Goal: Task Accomplishment & Management: Use online tool/utility

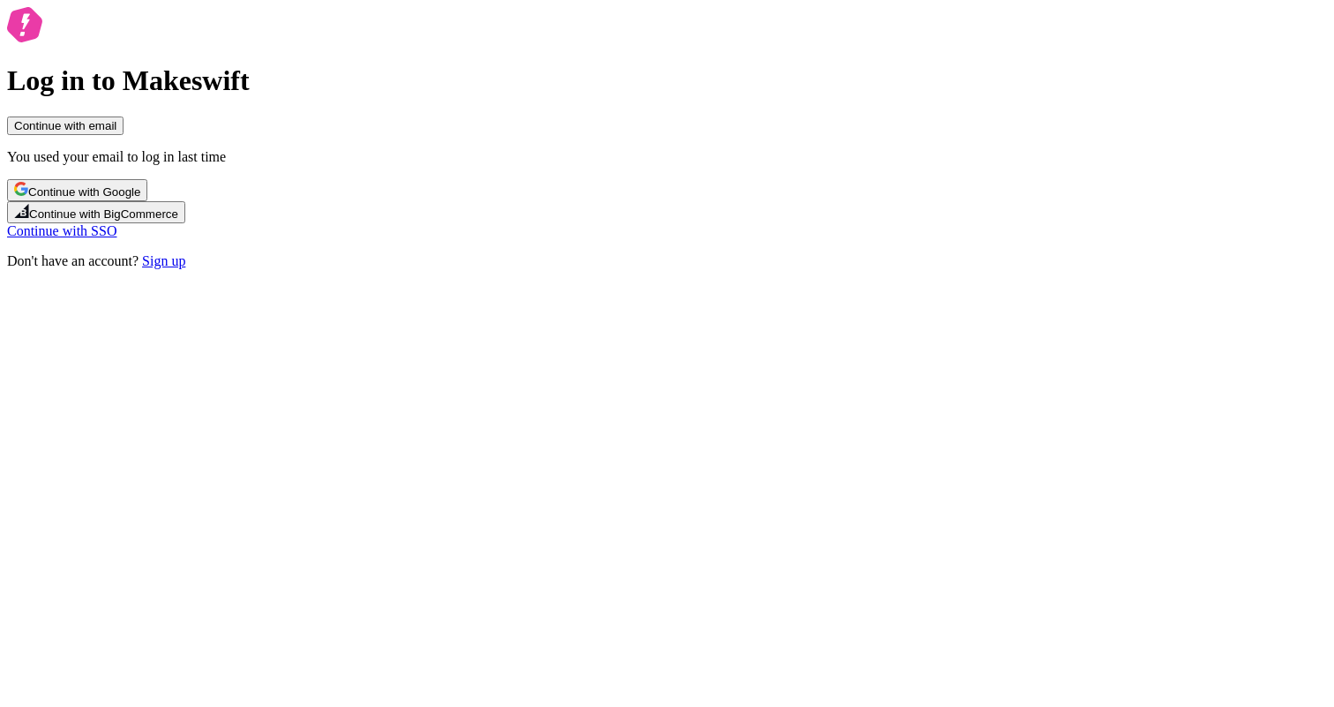
click at [140, 198] on span "Continue with Google" at bounding box center [84, 191] width 112 height 13
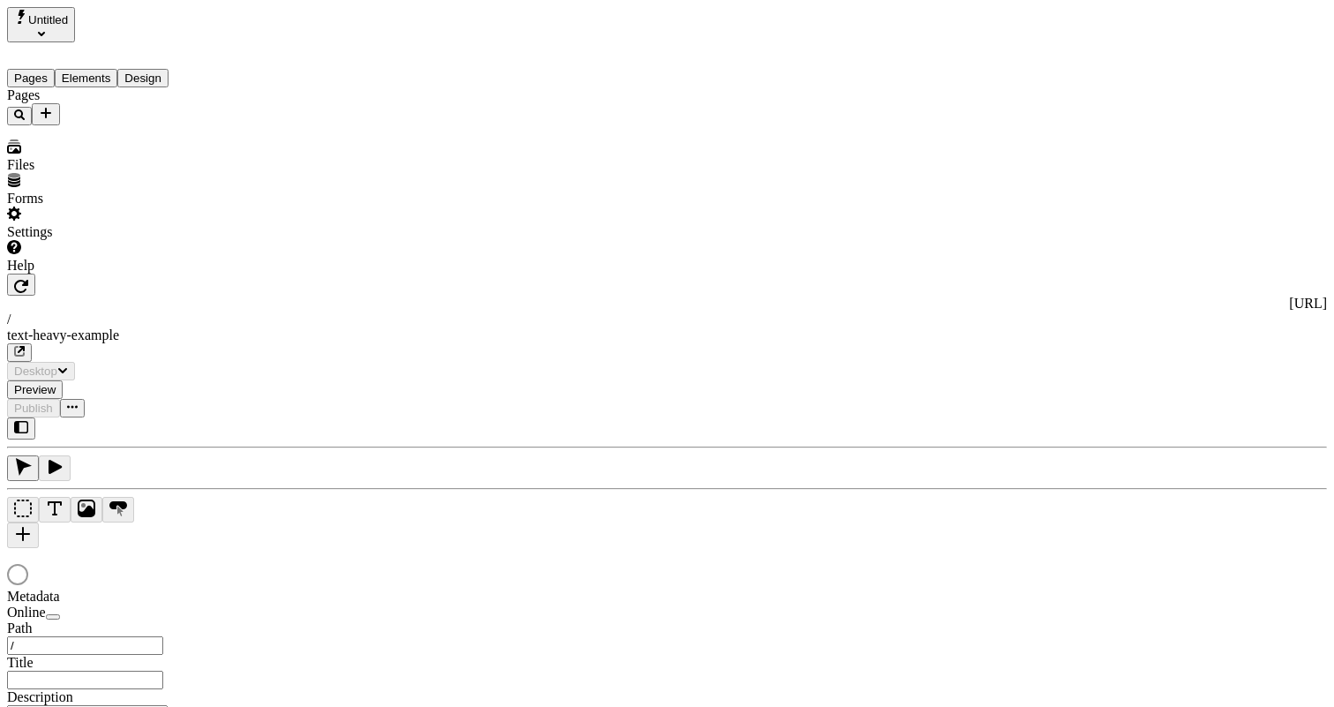
type input "/text-heavy-example"
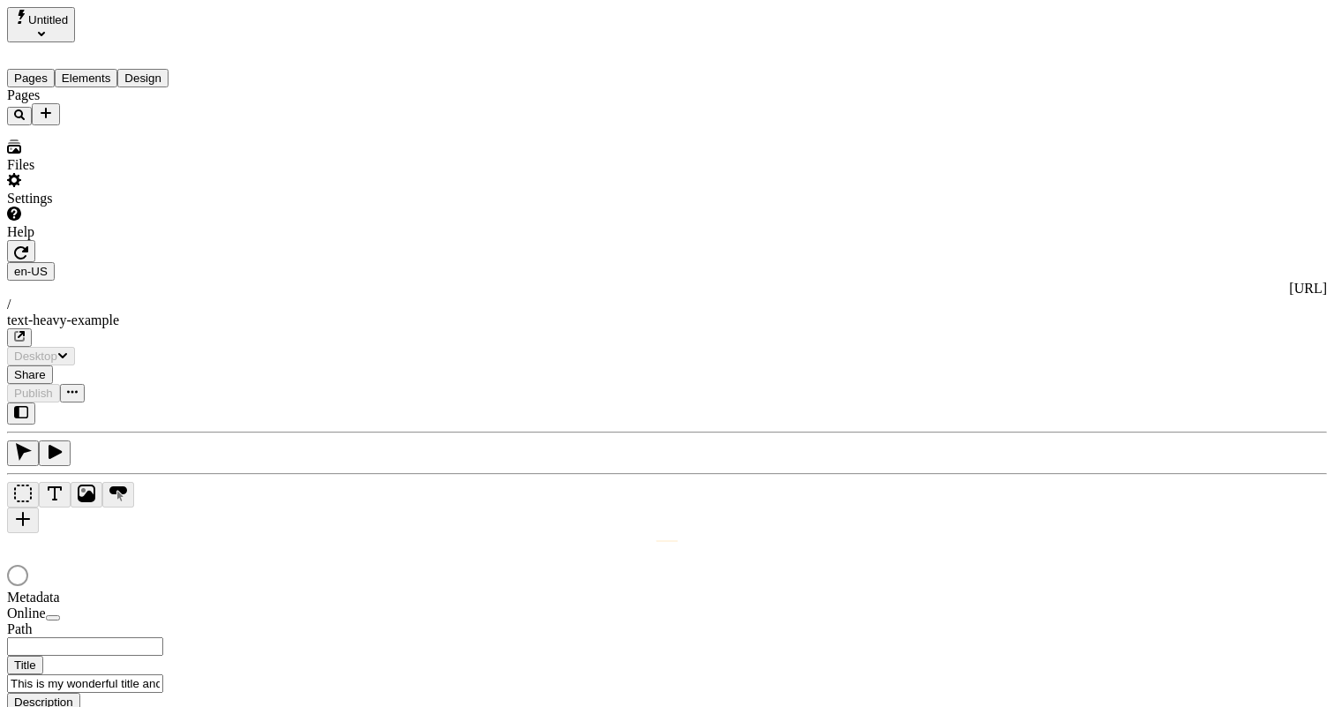
type input "/text-heavy-example"
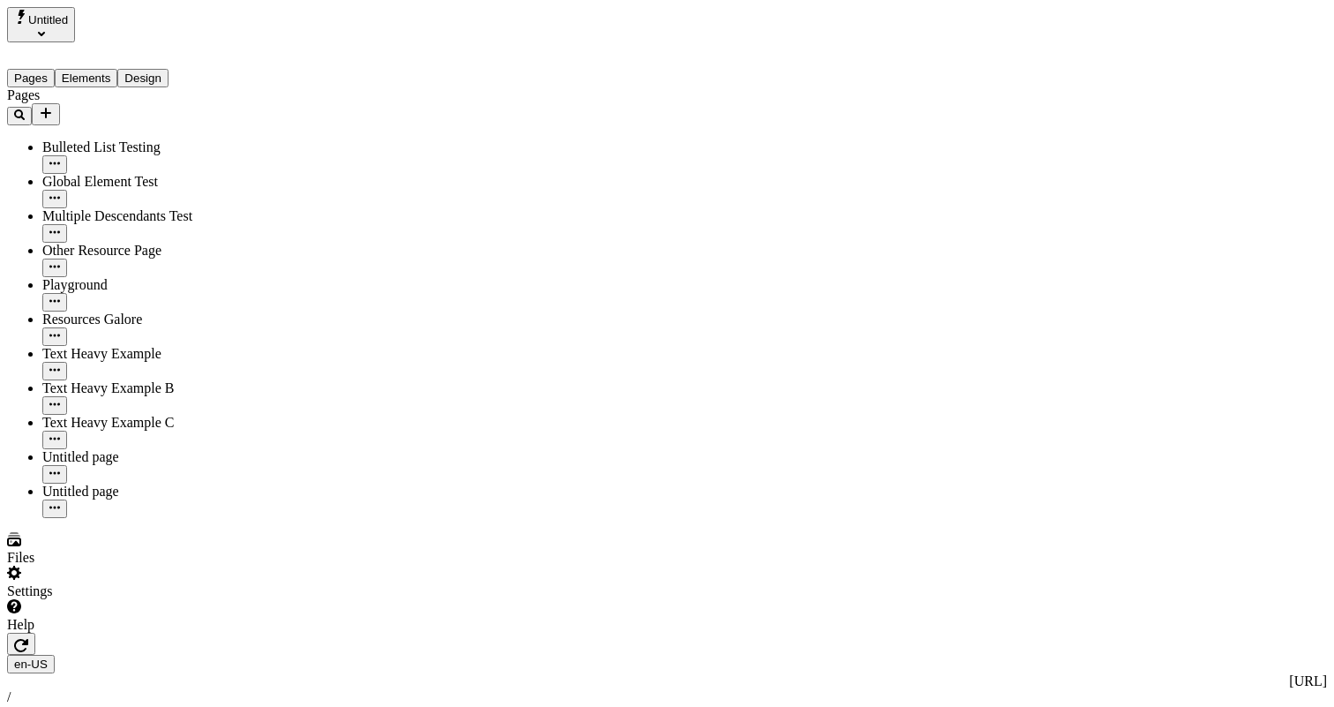
click at [172, 599] on div "Settings" at bounding box center [121, 582] width 228 height 34
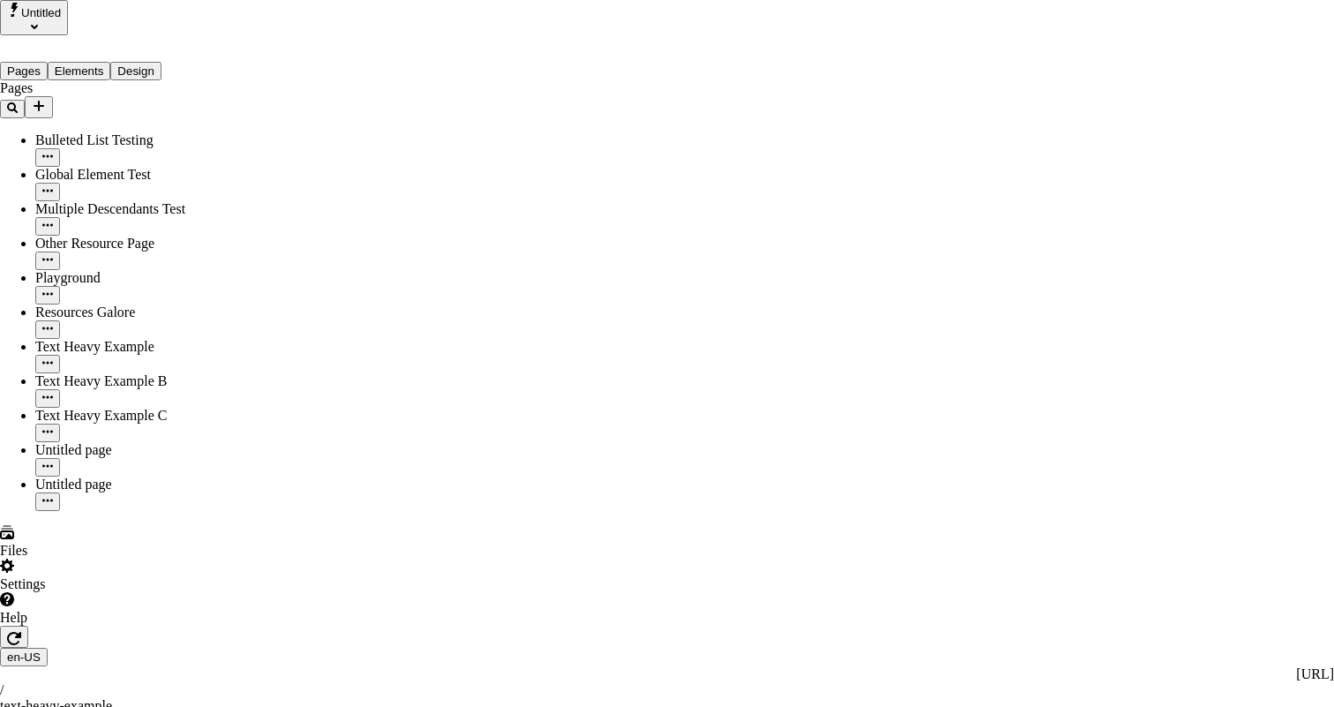
drag, startPoint x: 436, startPoint y: 76, endPoint x: 579, endPoint y: 76, distance: 142.9
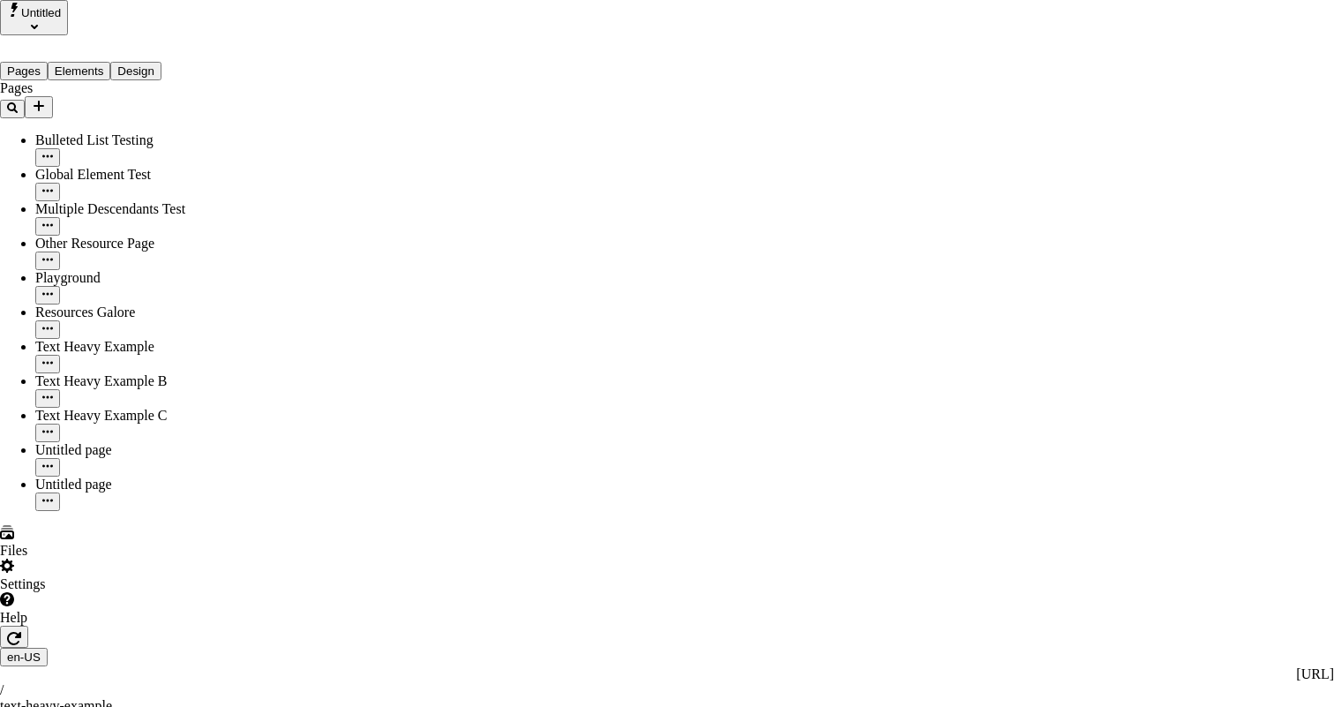
drag, startPoint x: 859, startPoint y: 168, endPoint x: 849, endPoint y: 119, distance: 49.5
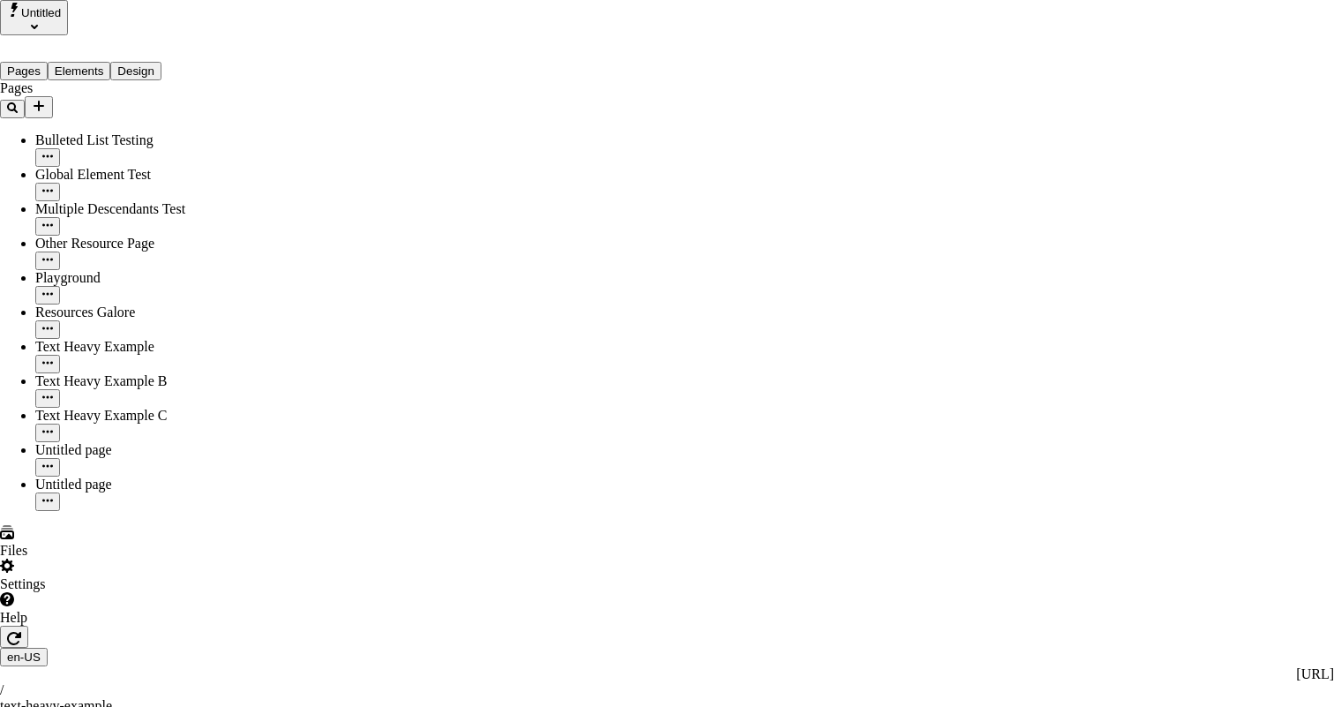
drag, startPoint x: 627, startPoint y: 400, endPoint x: 690, endPoint y: 449, distance: 79.2
drag, startPoint x: 701, startPoint y: 256, endPoint x: 770, endPoint y: 333, distance: 103.1
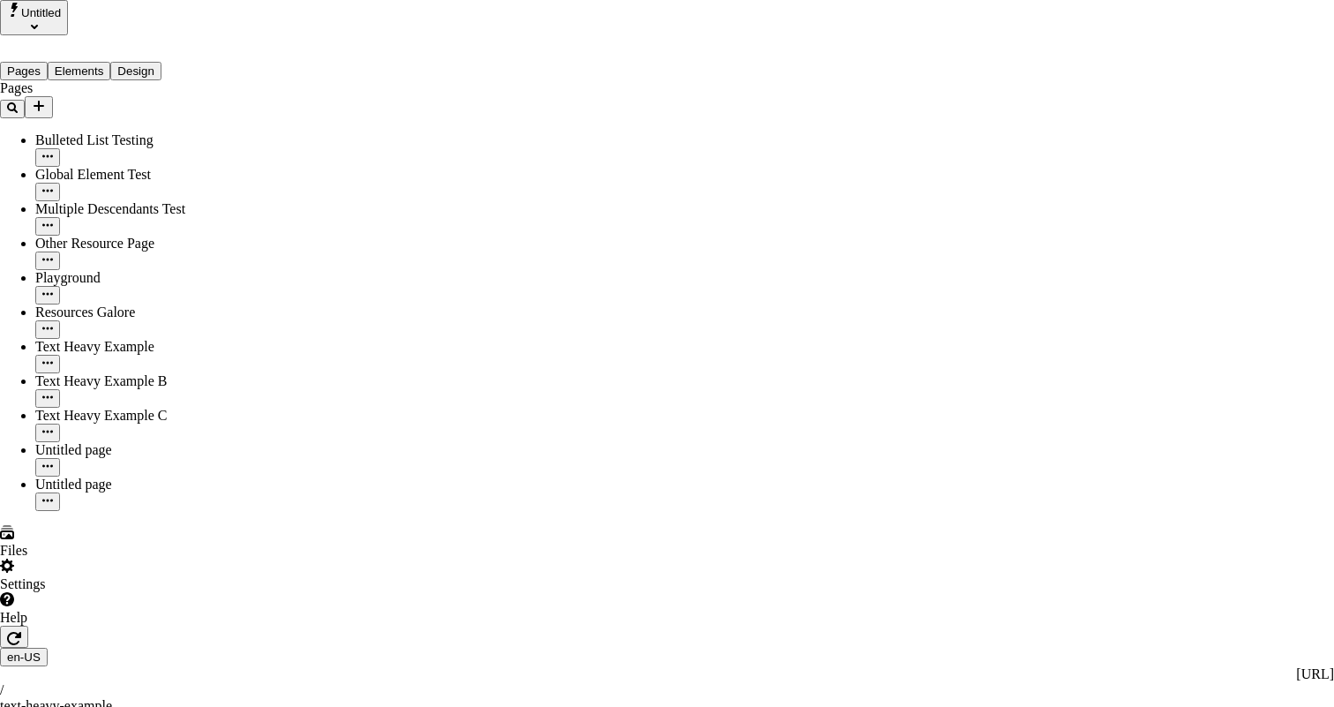
drag, startPoint x: 609, startPoint y: 135, endPoint x: 820, endPoint y: 135, distance: 211.7
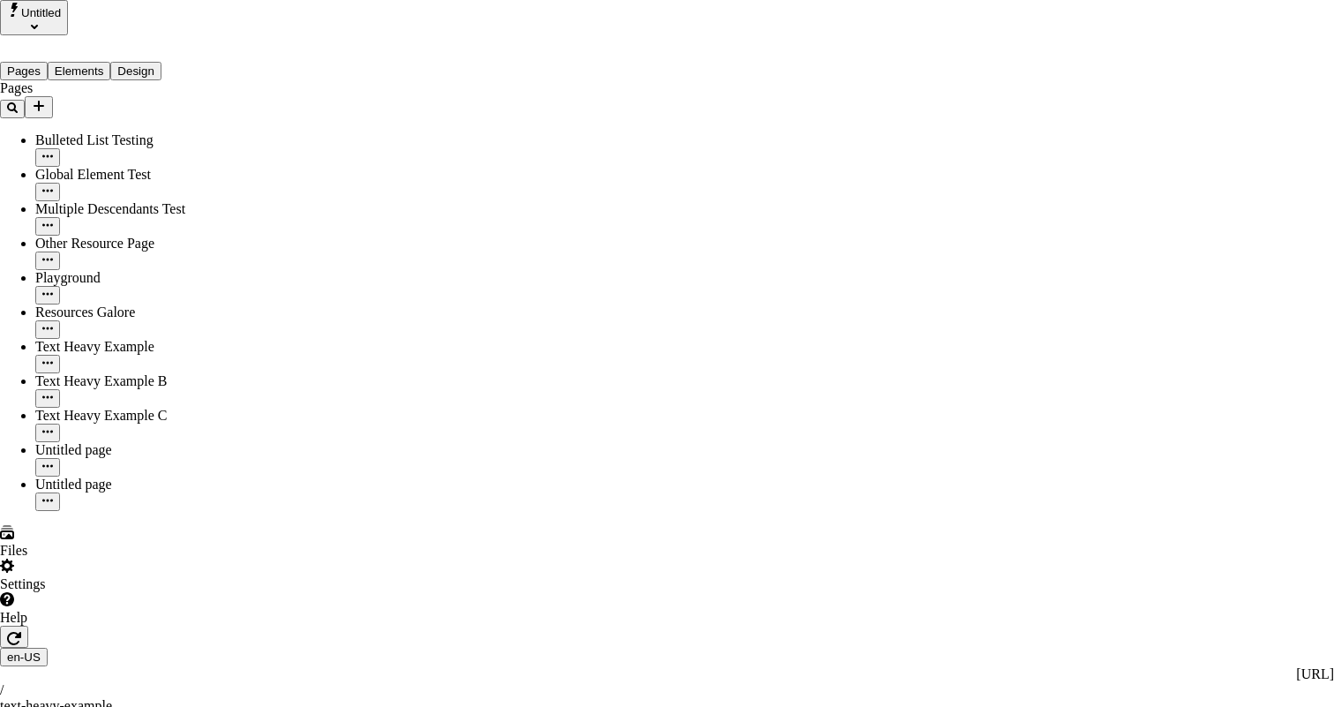
drag, startPoint x: 652, startPoint y: 129, endPoint x: 753, endPoint y: 154, distance: 104.6
drag, startPoint x: 721, startPoint y: 378, endPoint x: 743, endPoint y: 455, distance: 80.7
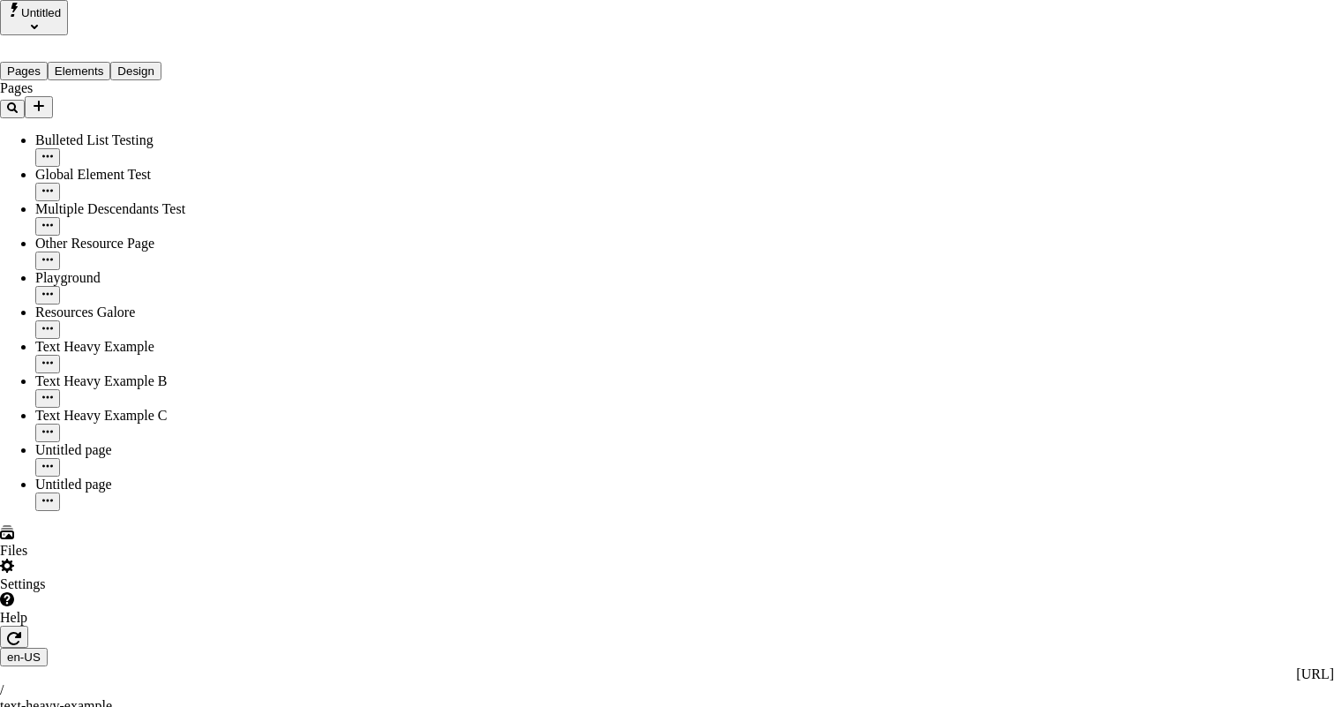
drag, startPoint x: 619, startPoint y: 130, endPoint x: 786, endPoint y: 130, distance: 166.7
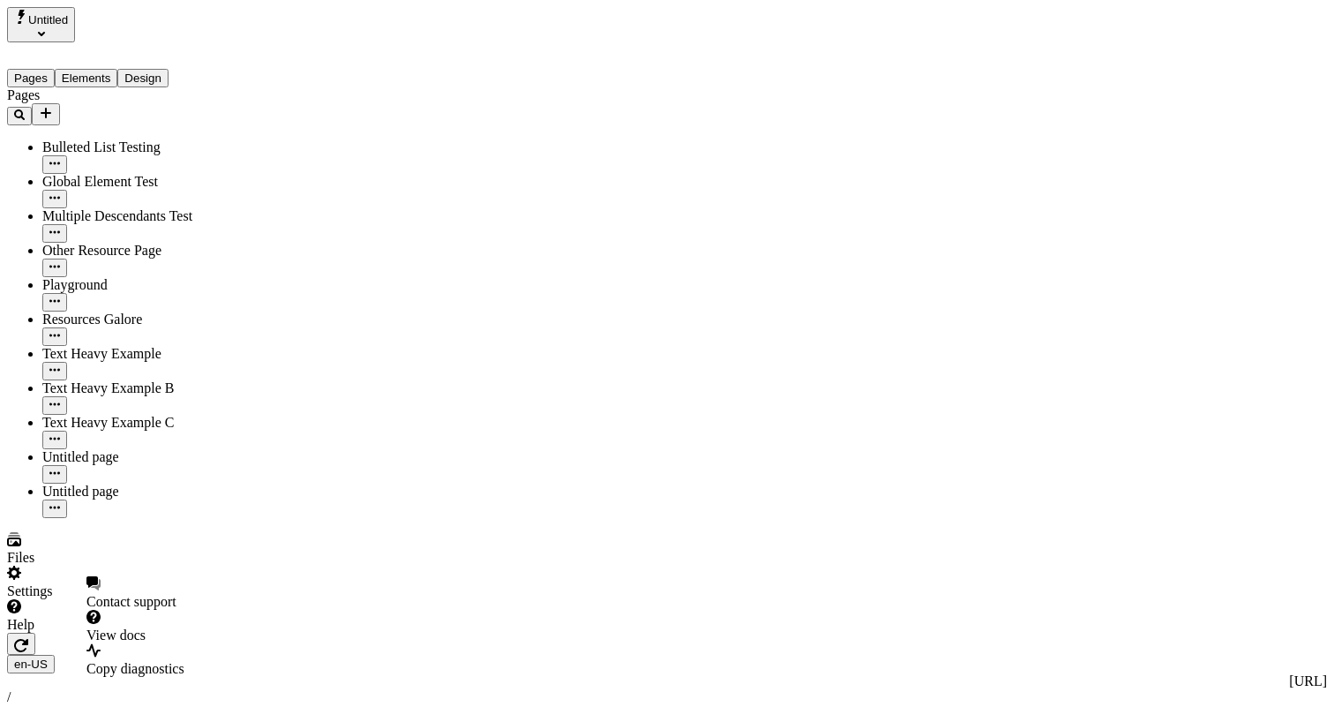
click at [165, 632] on div "Help" at bounding box center [121, 616] width 228 height 34
click at [178, 632] on div "Help" at bounding box center [121, 616] width 228 height 34
click at [178, 599] on div "Settings" at bounding box center [121, 582] width 228 height 34
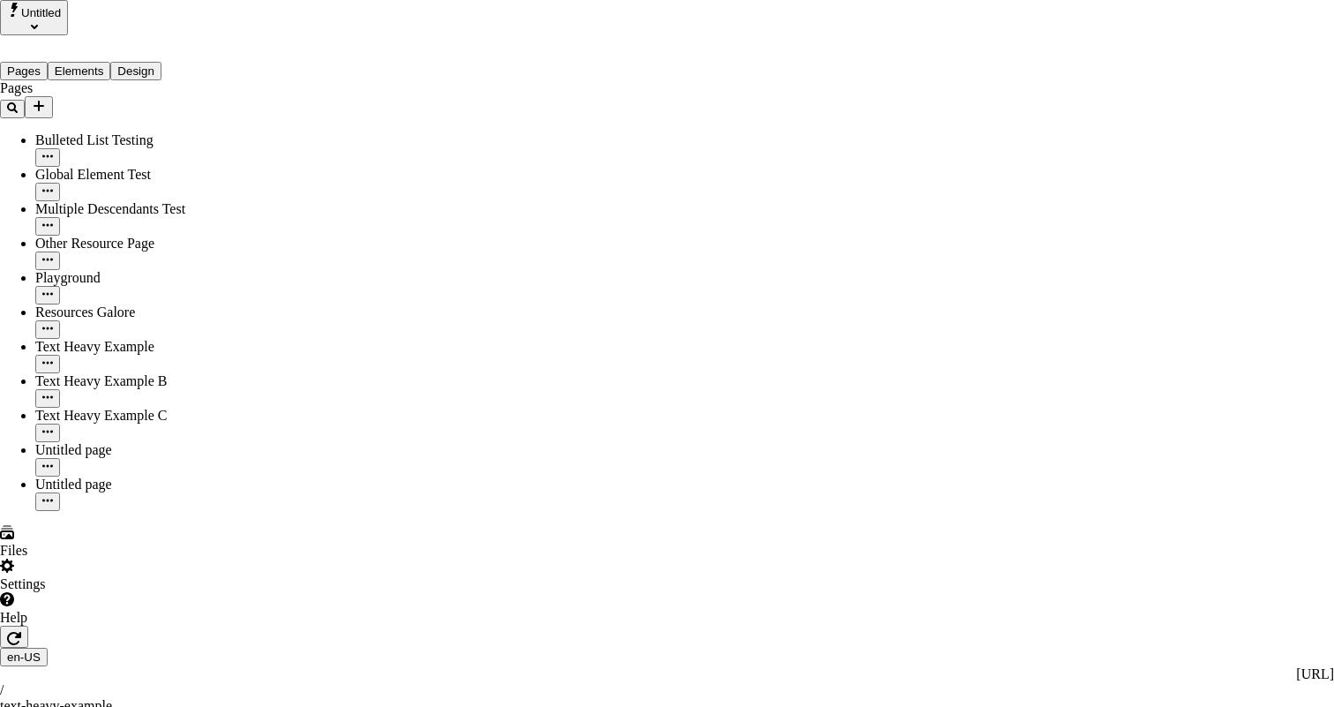
drag, startPoint x: 810, startPoint y: 109, endPoint x: 886, endPoint y: 198, distance: 117.6
drag, startPoint x: 839, startPoint y: 117, endPoint x: 882, endPoint y: 176, distance: 72.5
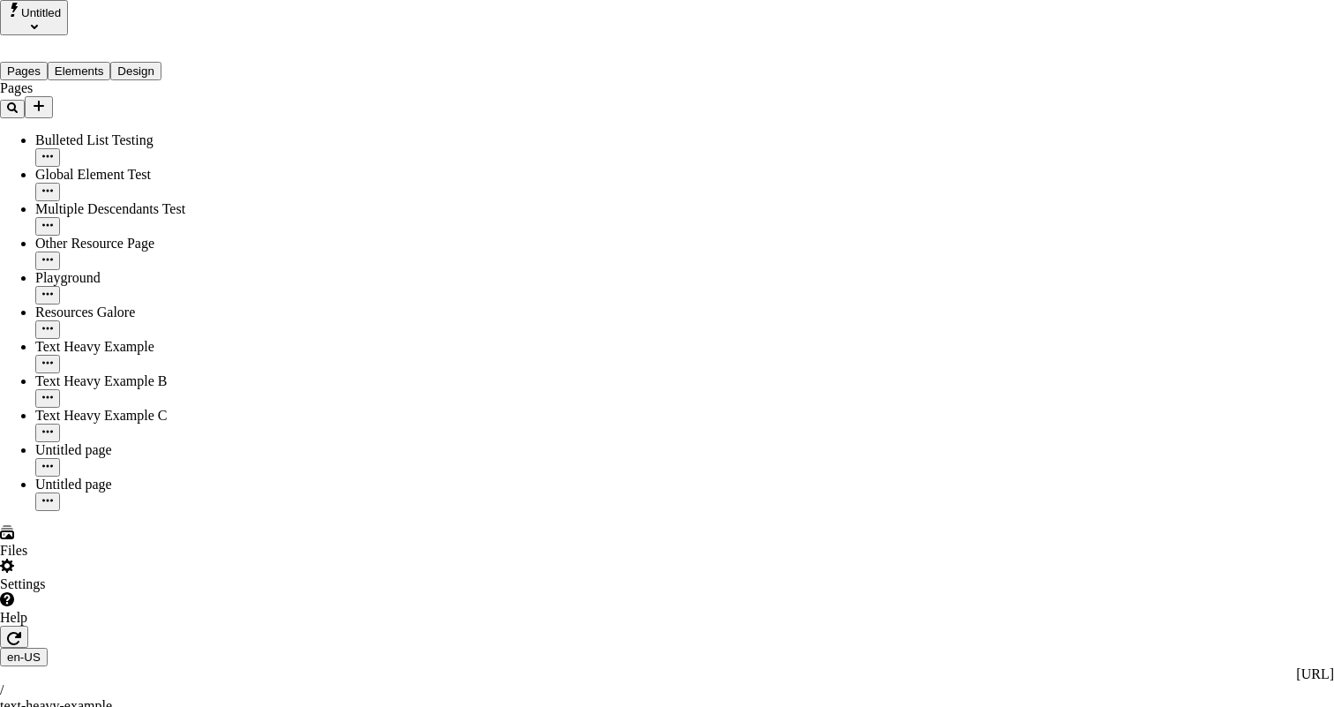
drag, startPoint x: 882, startPoint y: 176, endPoint x: 849, endPoint y: 137, distance: 50.7
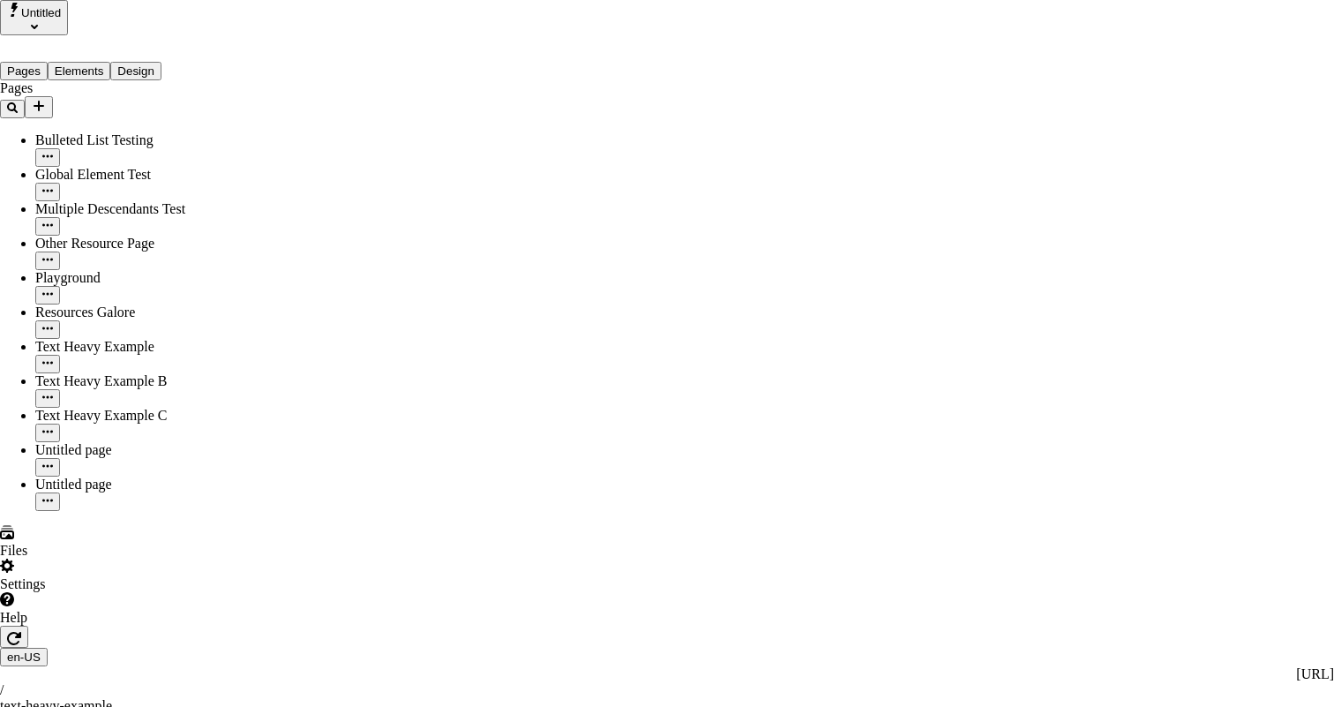
drag, startPoint x: 819, startPoint y: 112, endPoint x: 842, endPoint y: 167, distance: 59.6
drag, startPoint x: 854, startPoint y: 194, endPoint x: 811, endPoint y: 87, distance: 114.8
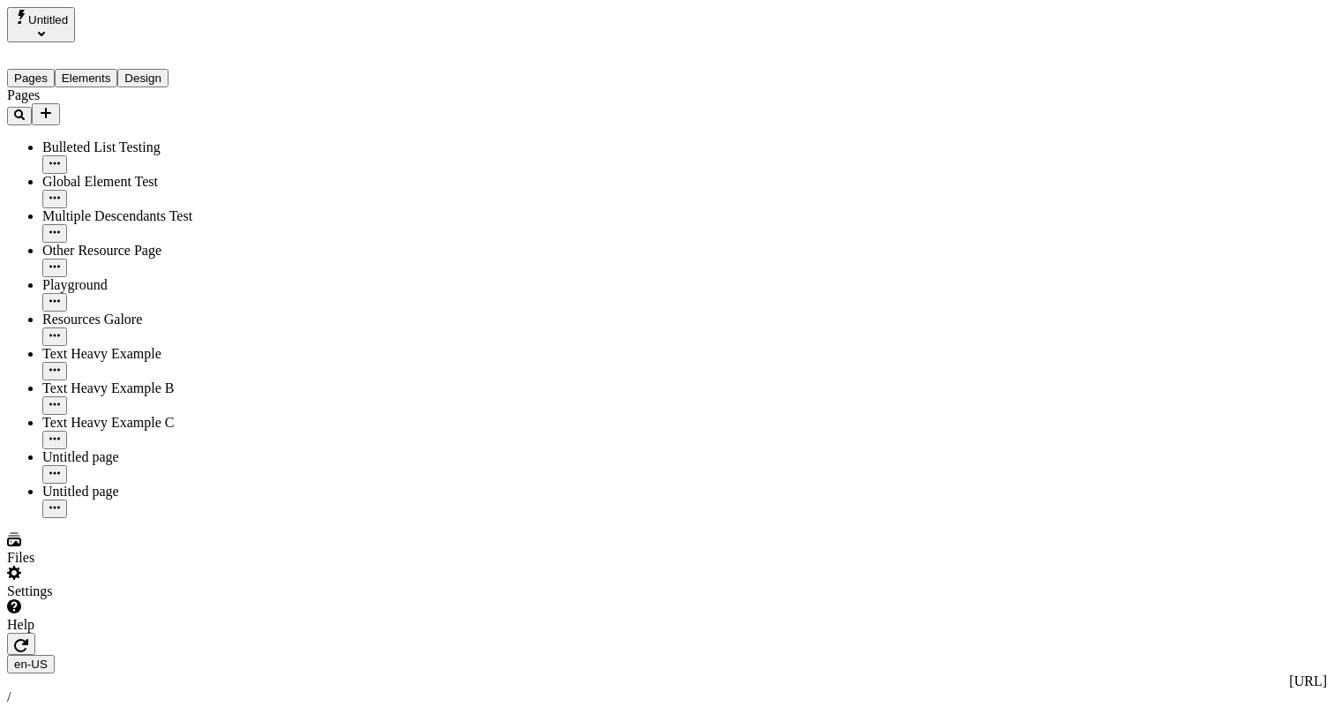
click at [168, 599] on div "Settings" at bounding box center [121, 582] width 228 height 34
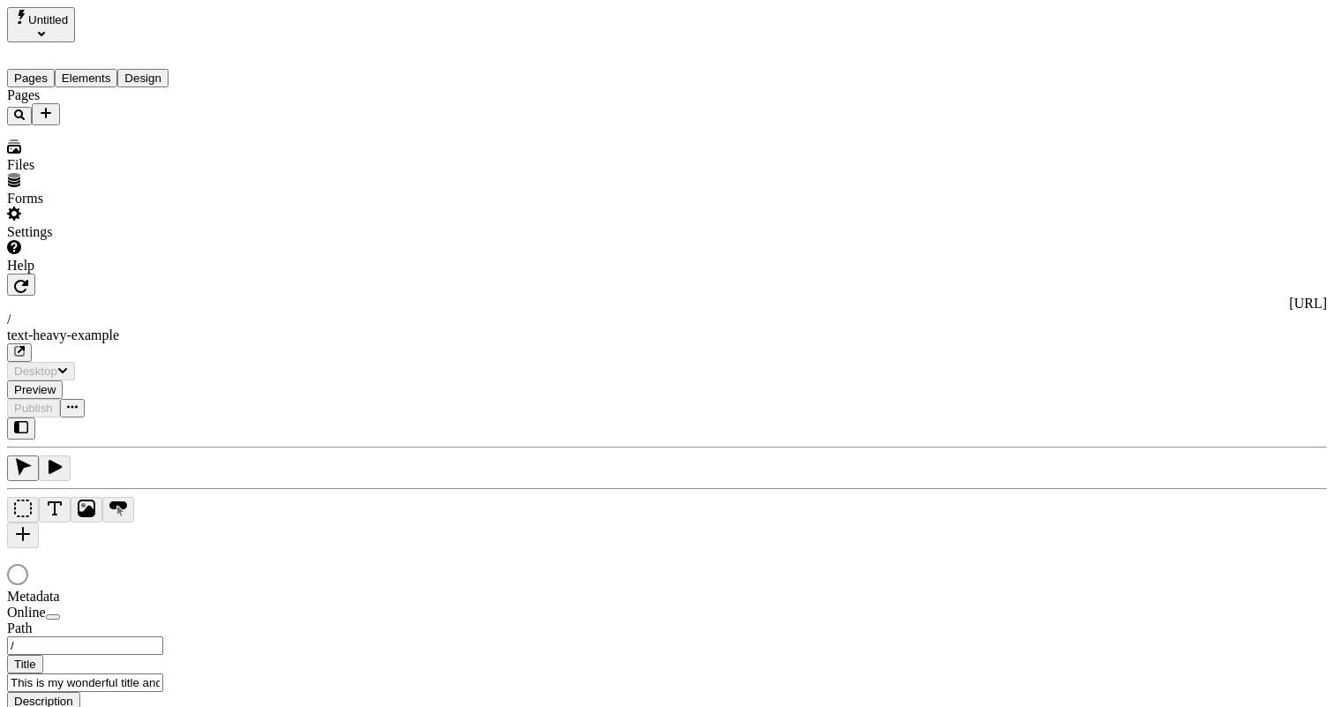
type input "/text-heavy-example"
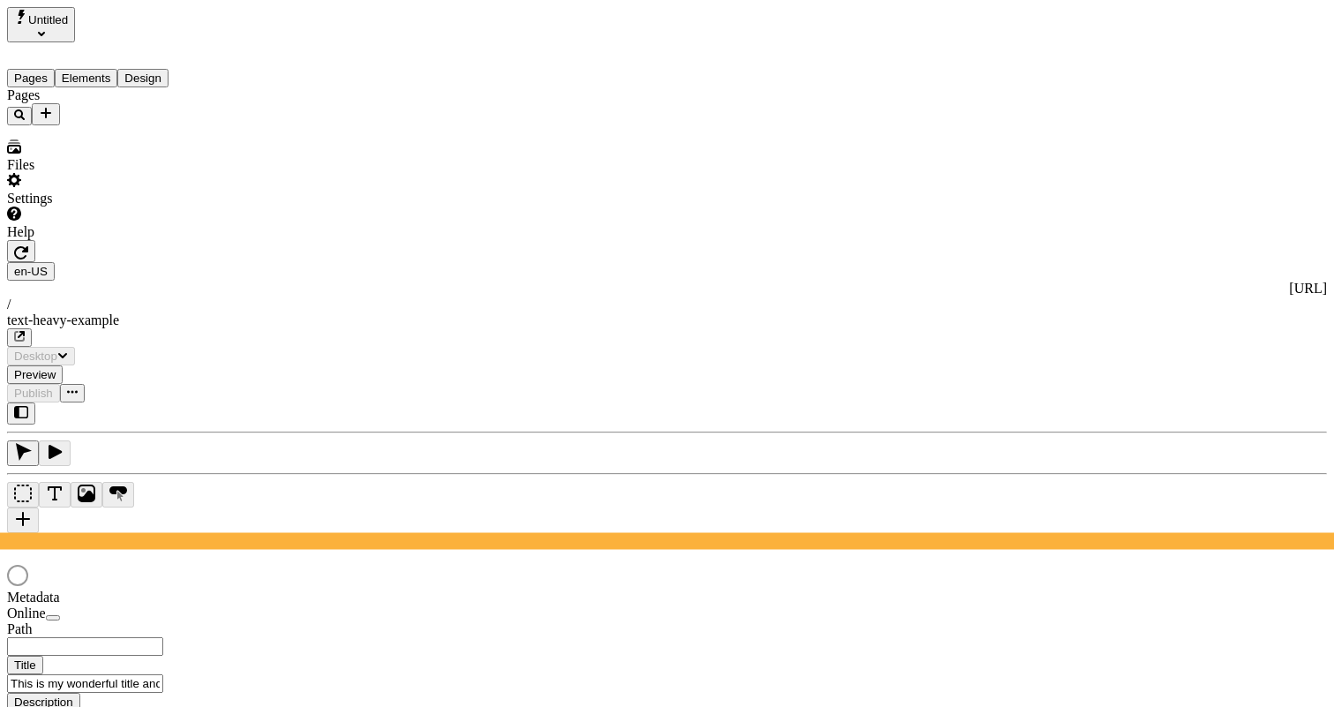
type input "/text-heavy-example"
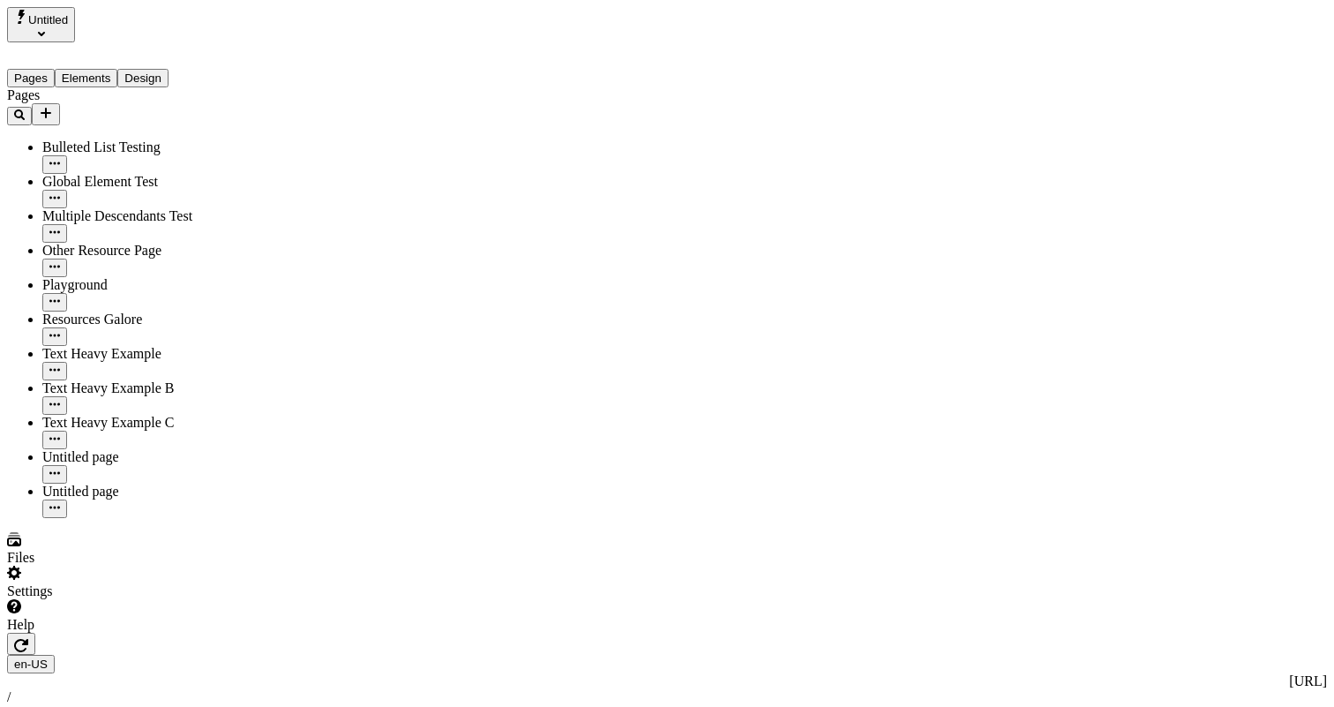
click at [197, 599] on div "Settings" at bounding box center [121, 582] width 228 height 34
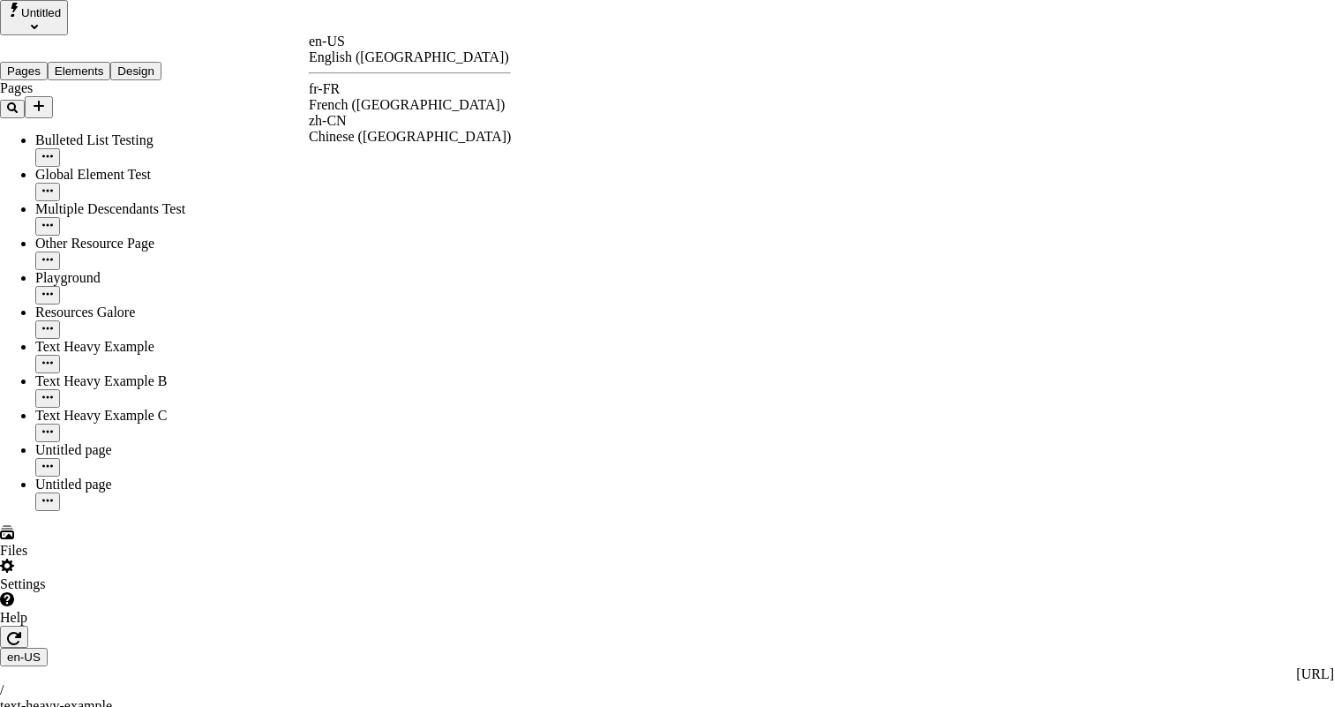
click at [354, 105] on div "fr-FR French (France)" at bounding box center [410, 97] width 202 height 32
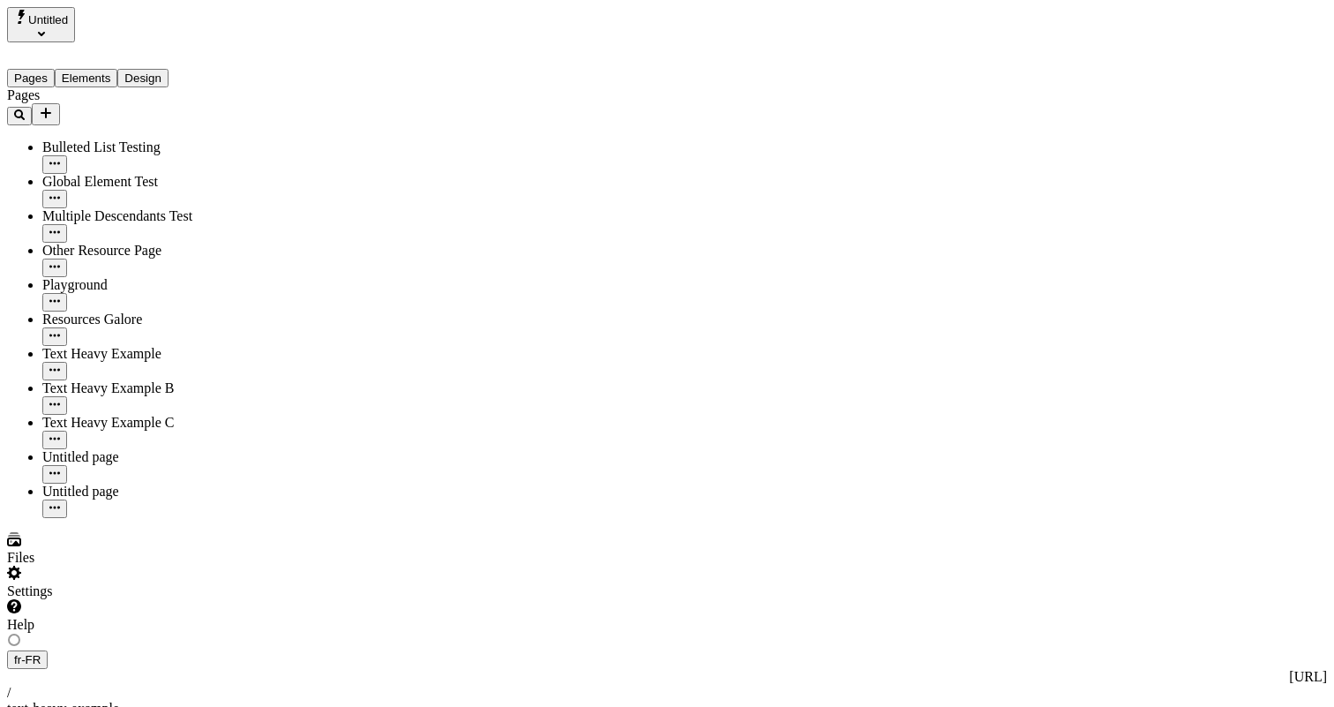
type input "Translations Example: Text Heavy Page"
type textarea "This is a sample description for a page that contains a lot of text."
type input "/text-heavy-example"
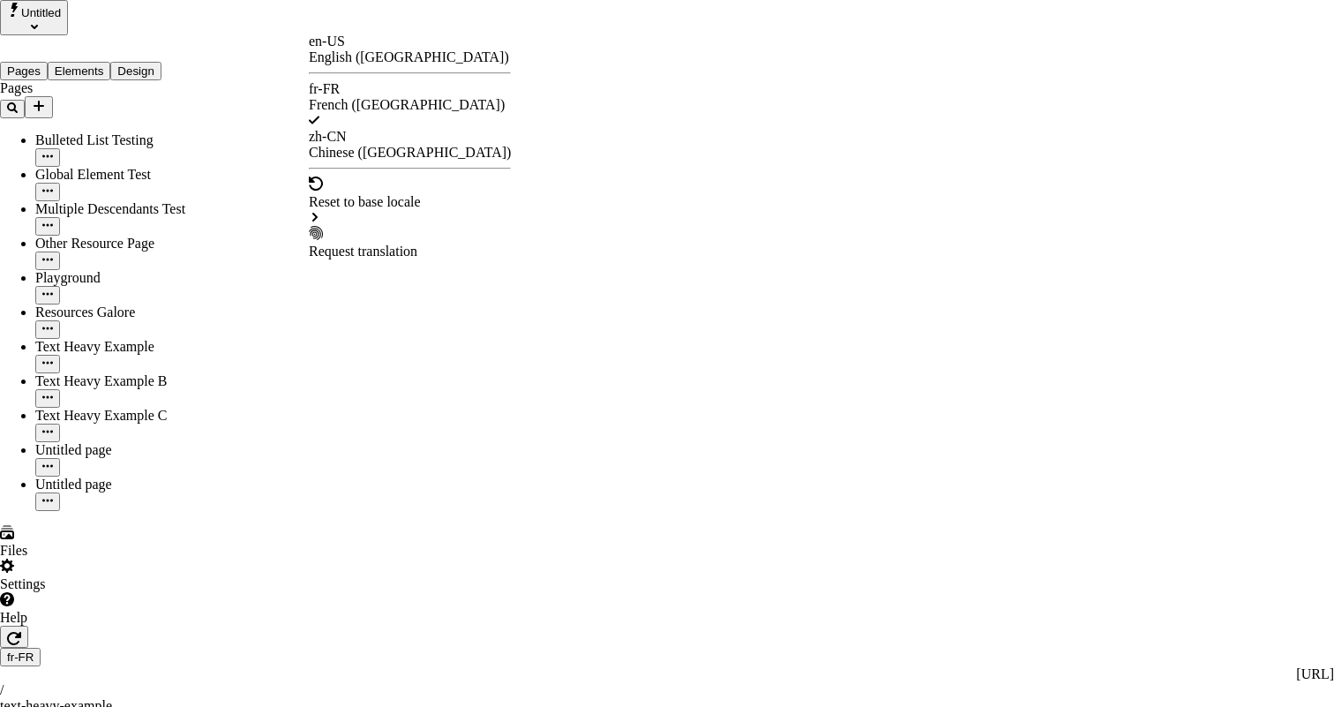
click at [379, 243] on div "Request translation" at bounding box center [410, 251] width 202 height 16
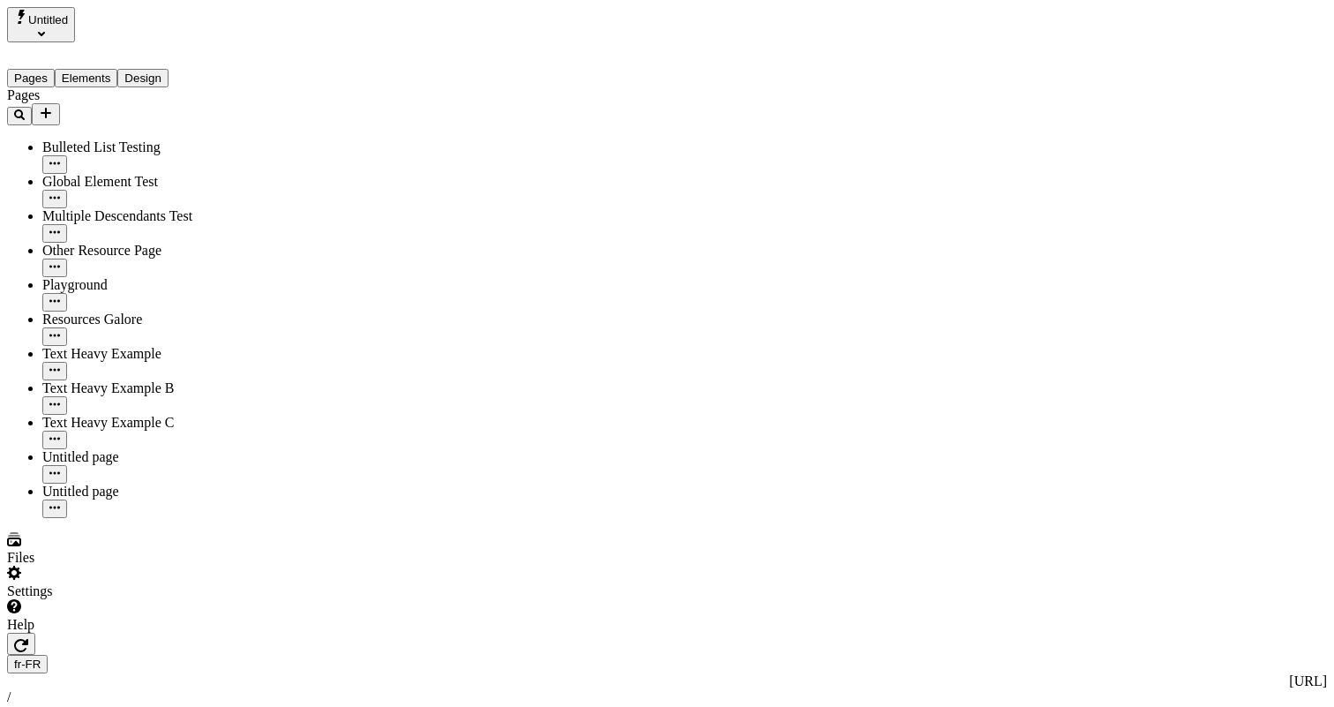
click at [184, 599] on div "Settings" at bounding box center [121, 582] width 228 height 34
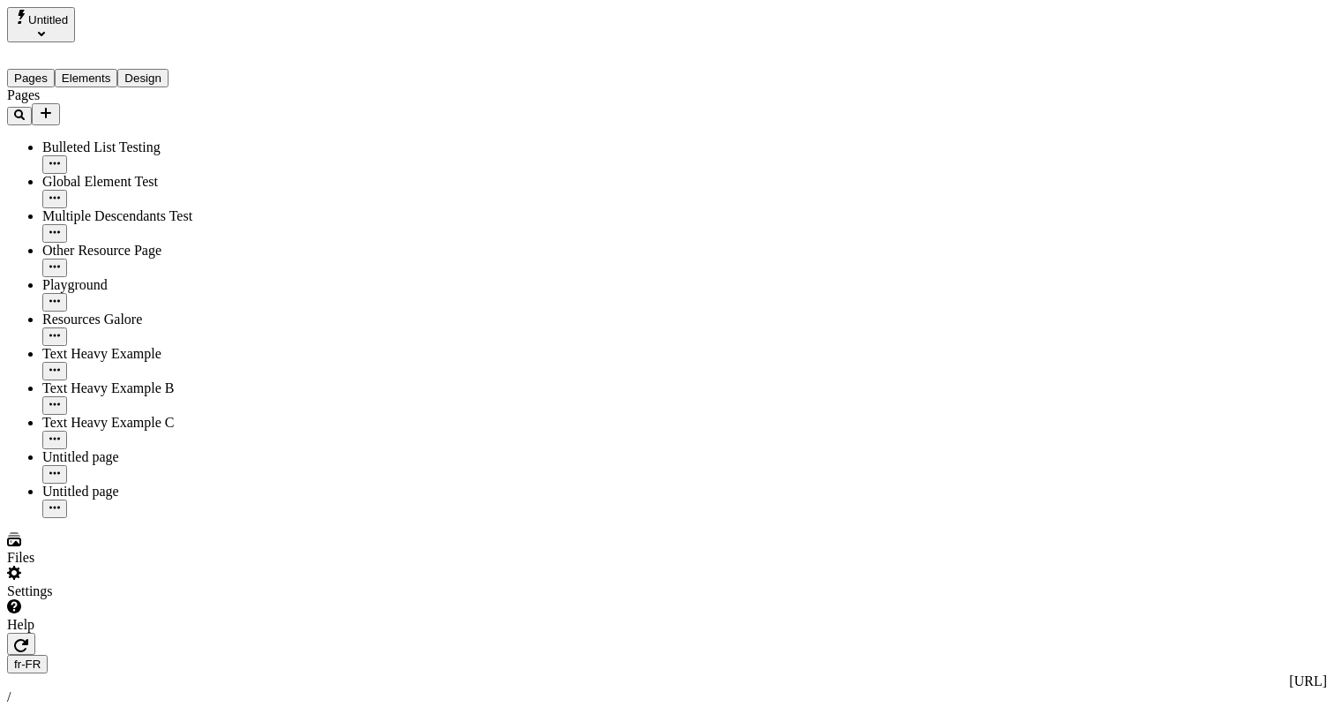
click at [45, 32] on icon "Select site" at bounding box center [41, 34] width 7 height 4
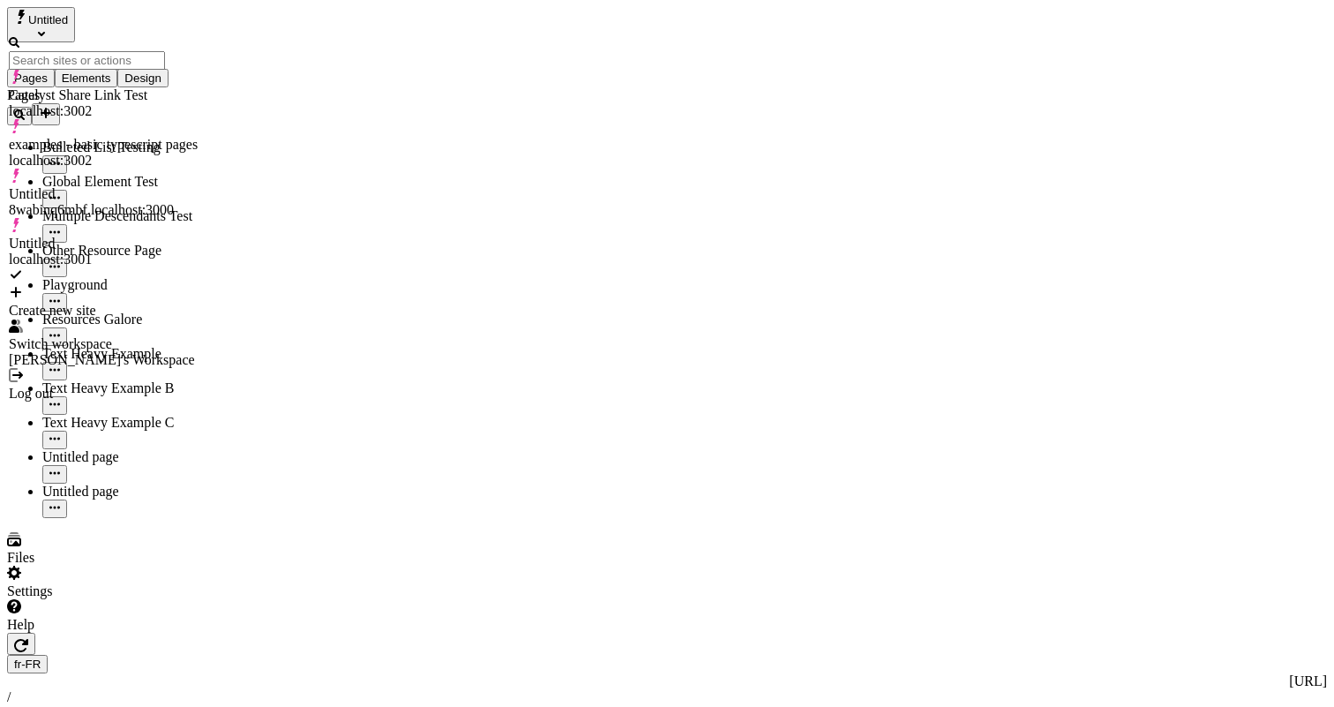
click at [82, 368] on div "Log out" at bounding box center [103, 385] width 189 height 34
